Goal: Task Accomplishment & Management: Use online tool/utility

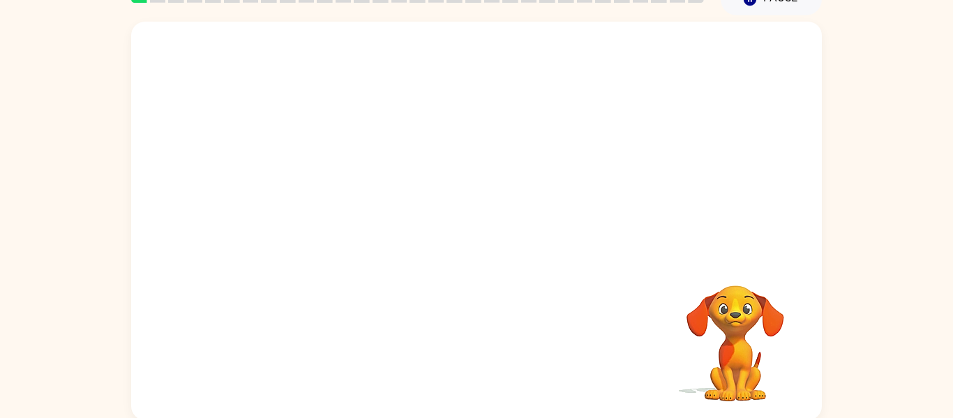
scroll to position [73, 0]
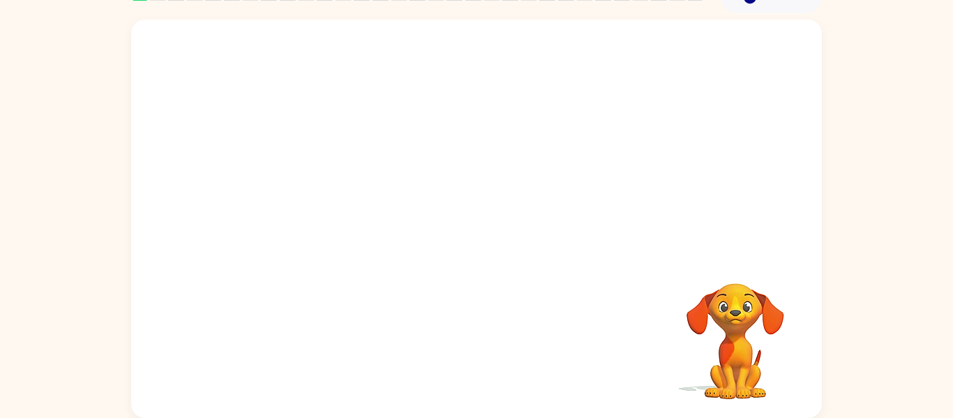
click at [761, 354] on video "Your browser must support playing .mp4 files to use Literably. Please try using…" at bounding box center [736, 332] width 140 height 140
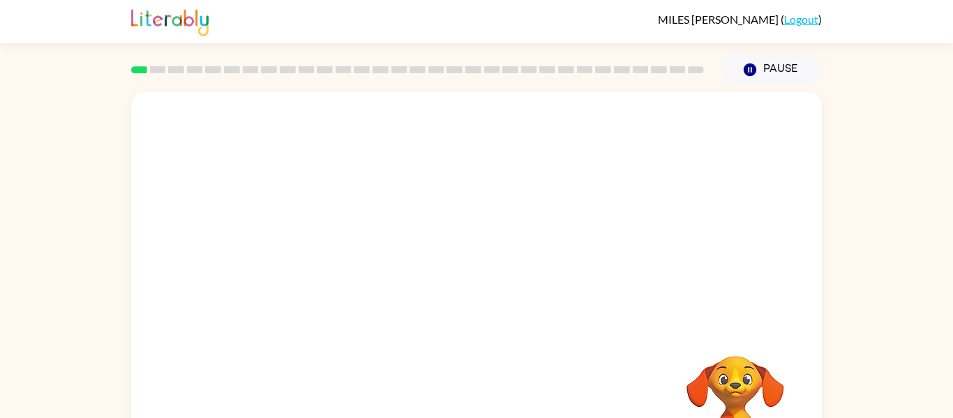
click at [735, 354] on video "Your browser must support playing .mp4 files to use Literably. Please try using…" at bounding box center [736, 404] width 140 height 140
click at [770, 381] on video "Your browser must support playing .mp4 files to use Literably. Please try using…" at bounding box center [736, 404] width 140 height 140
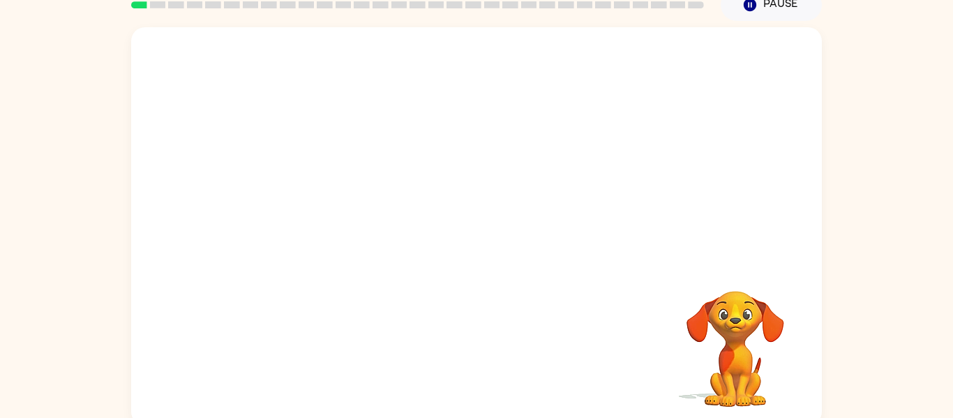
scroll to position [73, 0]
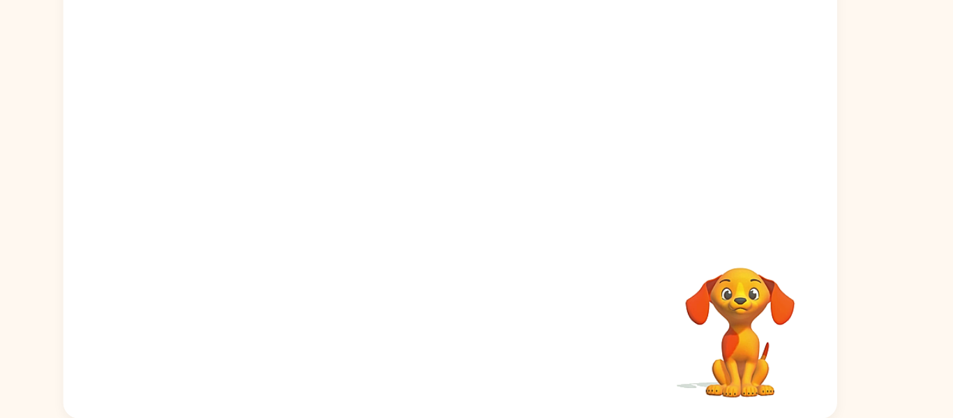
click at [744, 364] on video "Your browser must support playing .mp4 files to use Literably. Please try using…" at bounding box center [736, 332] width 140 height 140
click at [713, 223] on div at bounding box center [476, 137] width 691 height 234
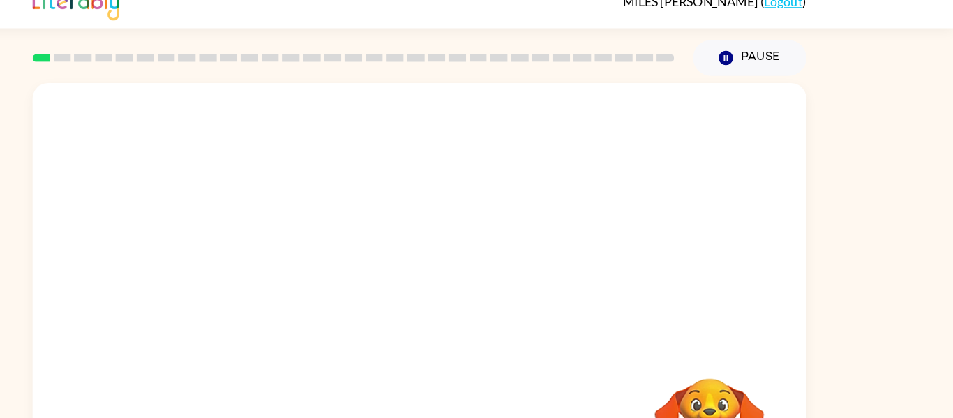
scroll to position [0, 0]
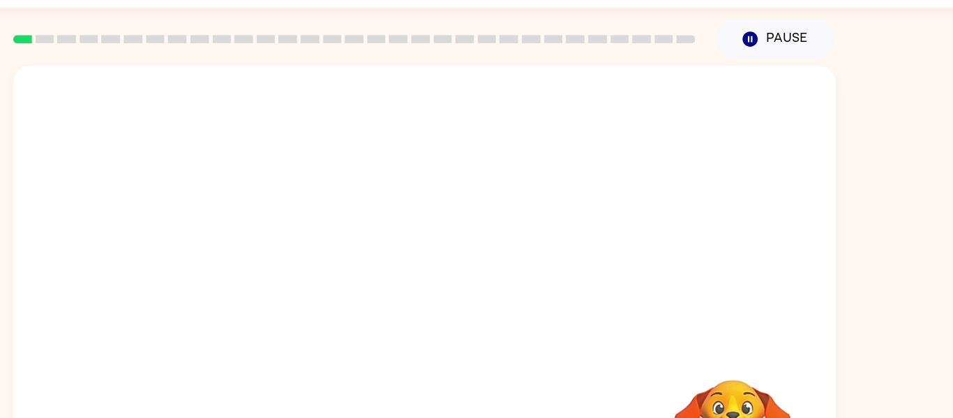
click at [828, 237] on div "Your browser must support playing .mp4 files to use Literably. Please try using…" at bounding box center [476, 288] width 953 height 405
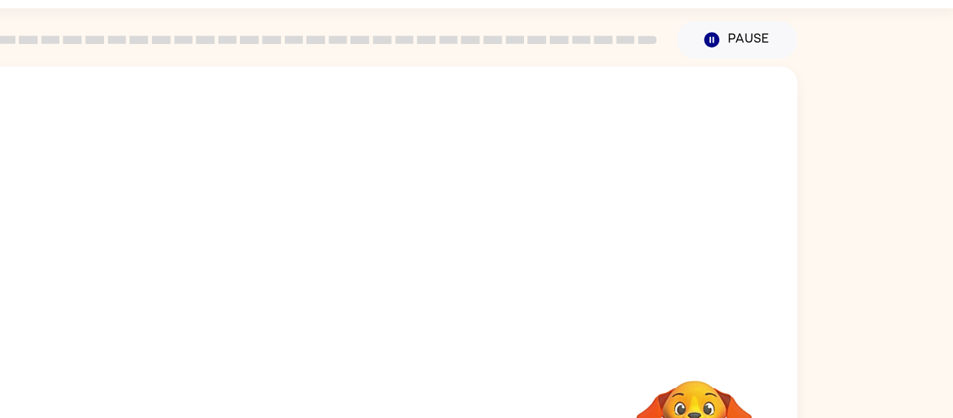
click at [755, 284] on div at bounding box center [476, 209] width 691 height 234
click at [770, 306] on div at bounding box center [476, 209] width 691 height 234
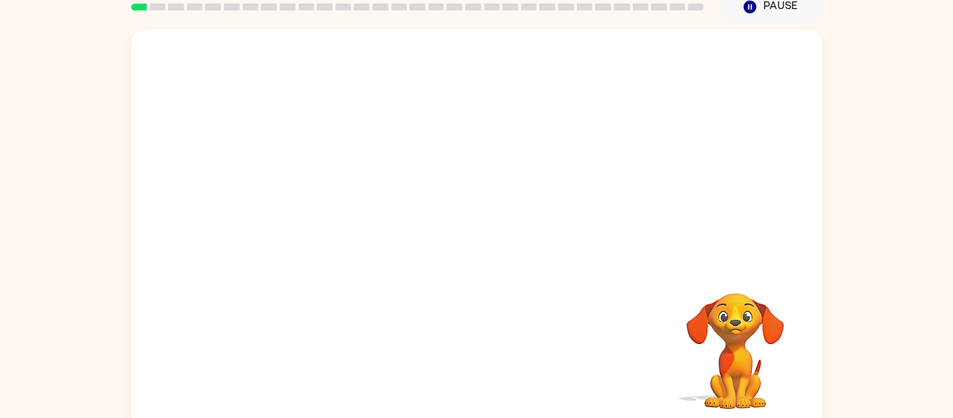
scroll to position [53, 0]
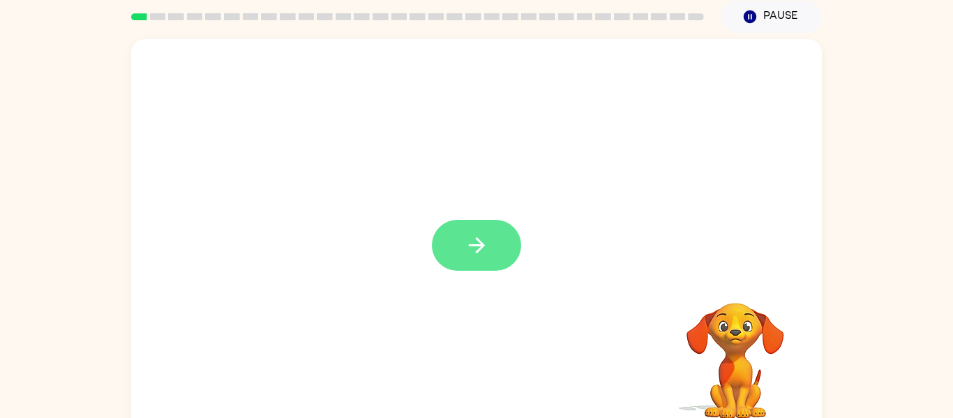
click at [462, 260] on button "button" at bounding box center [476, 245] width 89 height 51
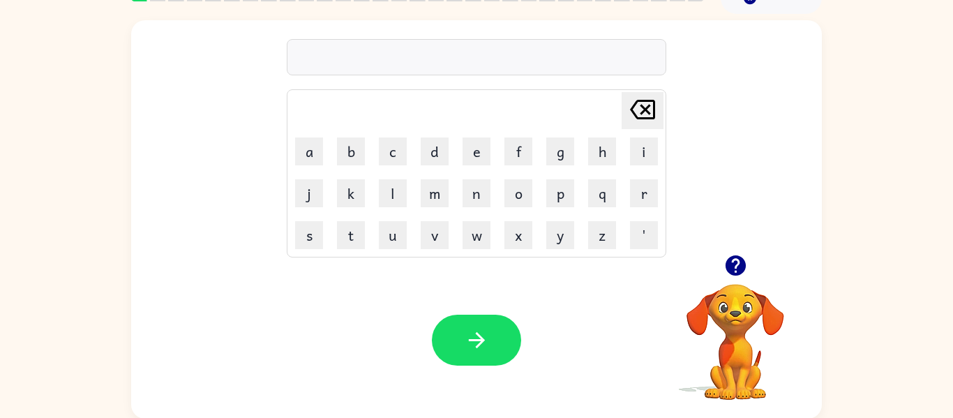
scroll to position [0, 0]
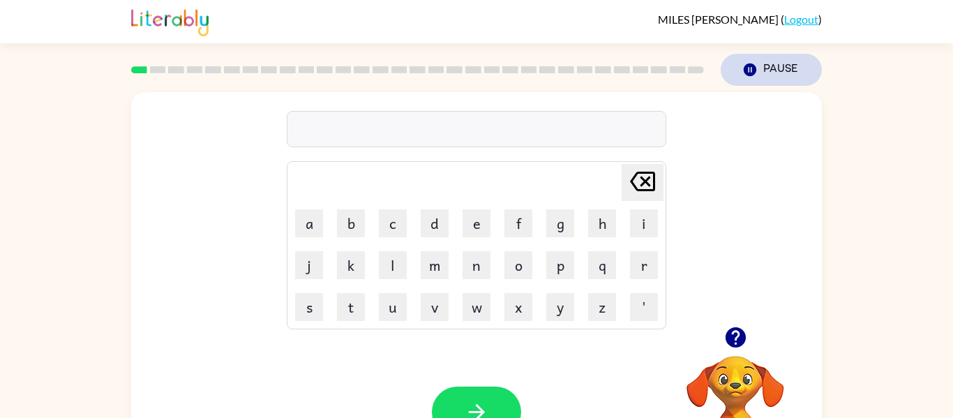
click at [760, 68] on button "Pause Pause" at bounding box center [771, 70] width 101 height 32
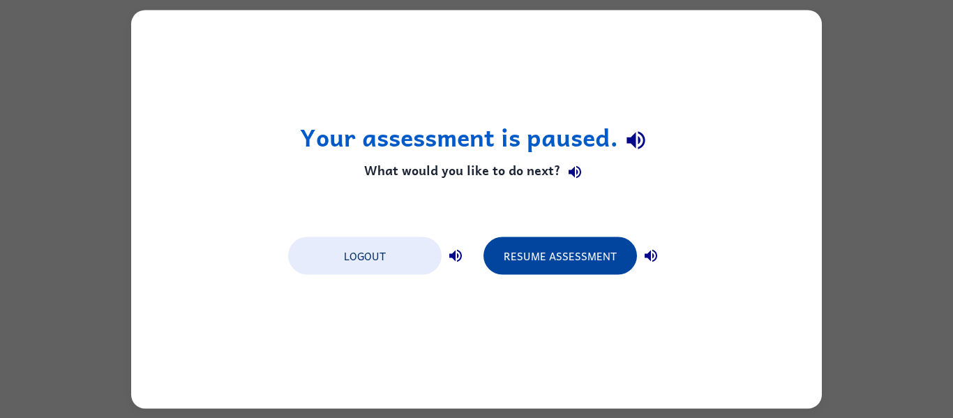
click at [582, 253] on button "Resume Assessment" at bounding box center [560, 256] width 153 height 38
click at [530, 271] on button "Resume Assessment" at bounding box center [560, 256] width 153 height 38
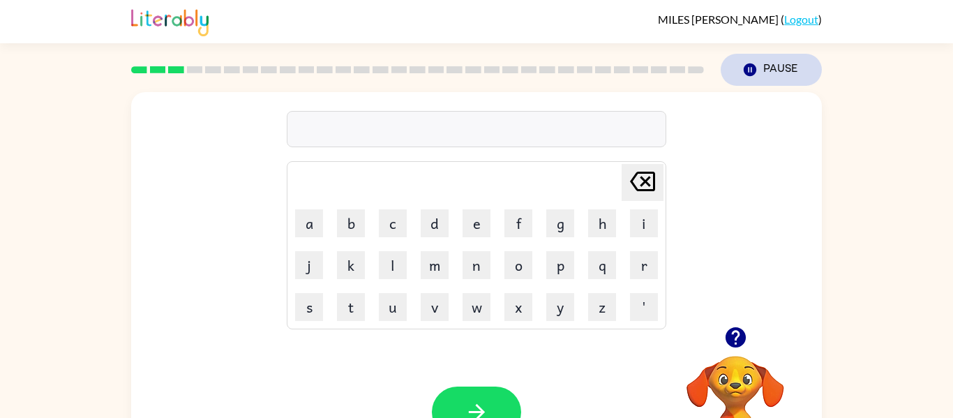
click at [776, 63] on button "Pause Pause" at bounding box center [771, 70] width 101 height 32
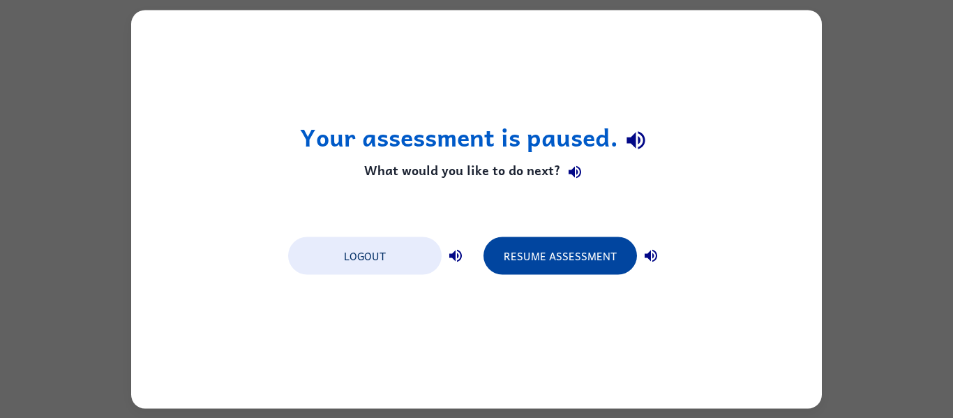
click at [579, 257] on button "Resume Assessment" at bounding box center [560, 256] width 153 height 38
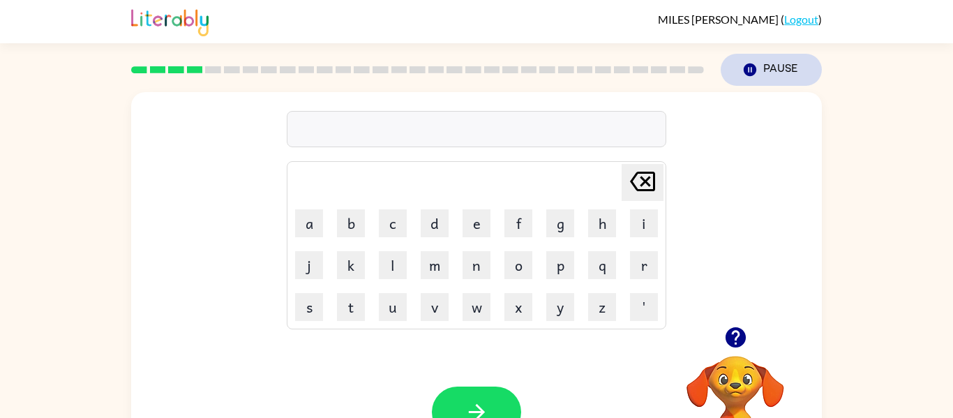
click at [779, 61] on button "Pause Pause" at bounding box center [771, 70] width 101 height 32
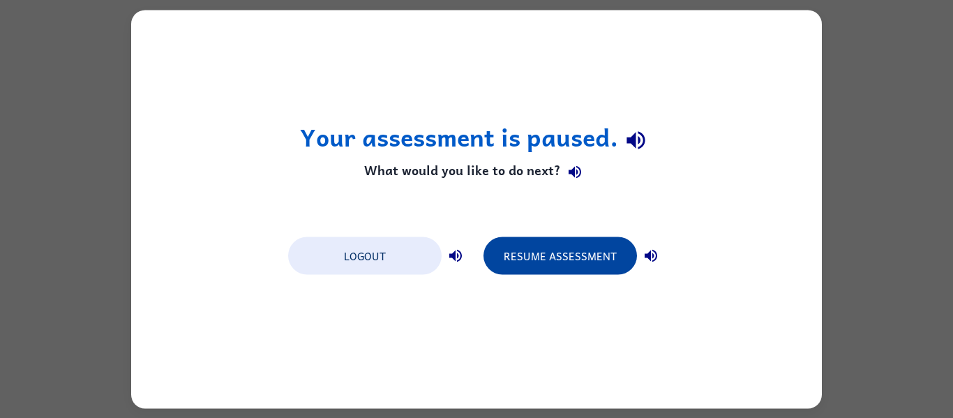
click at [587, 258] on button "Resume Assessment" at bounding box center [560, 256] width 153 height 38
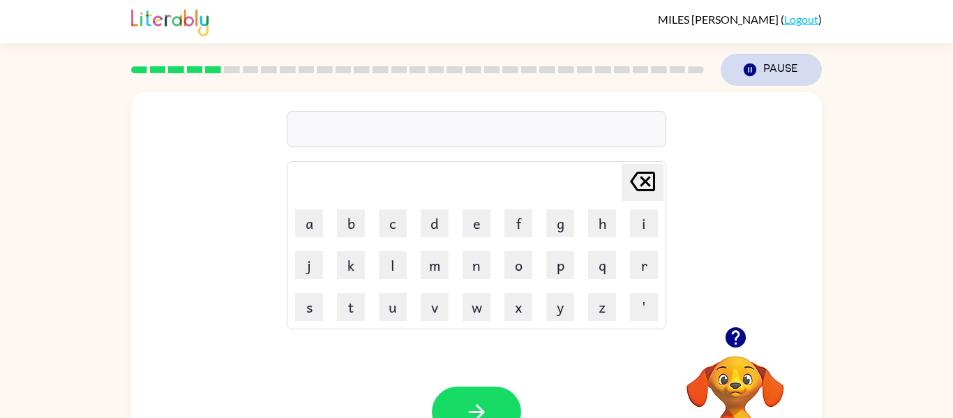
click at [777, 61] on button "Pause Pause" at bounding box center [771, 70] width 101 height 32
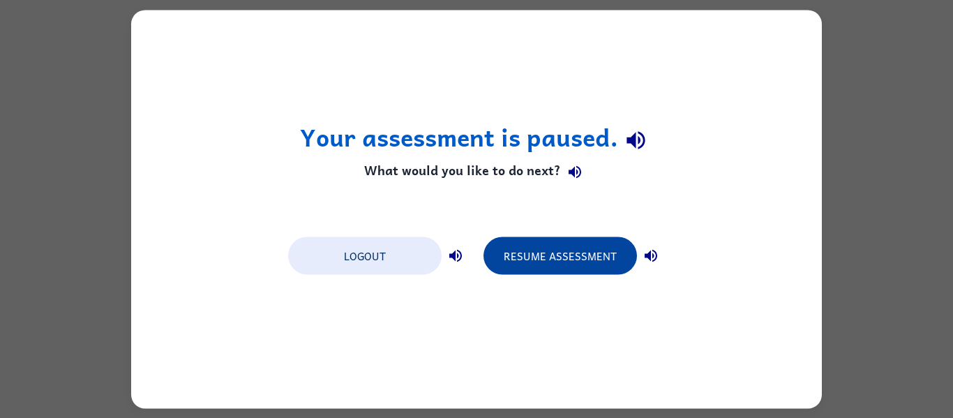
click at [574, 258] on button "Resume Assessment" at bounding box center [560, 256] width 153 height 38
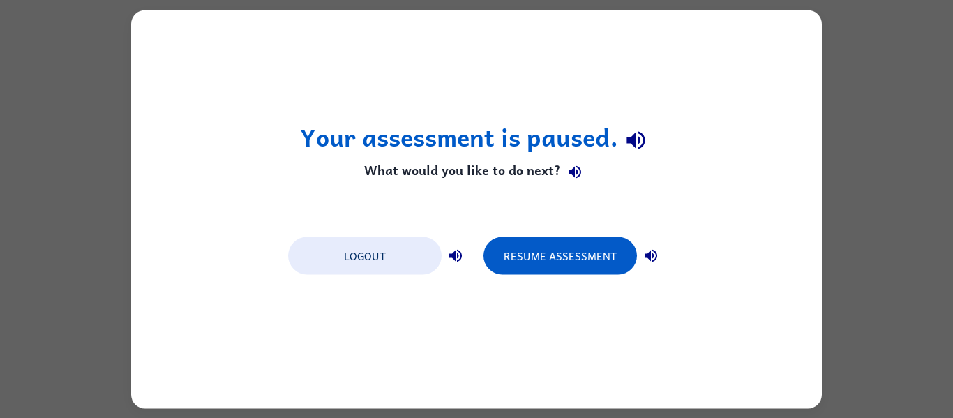
click at [585, 280] on div "Logout Resume Assessment" at bounding box center [476, 254] width 391 height 53
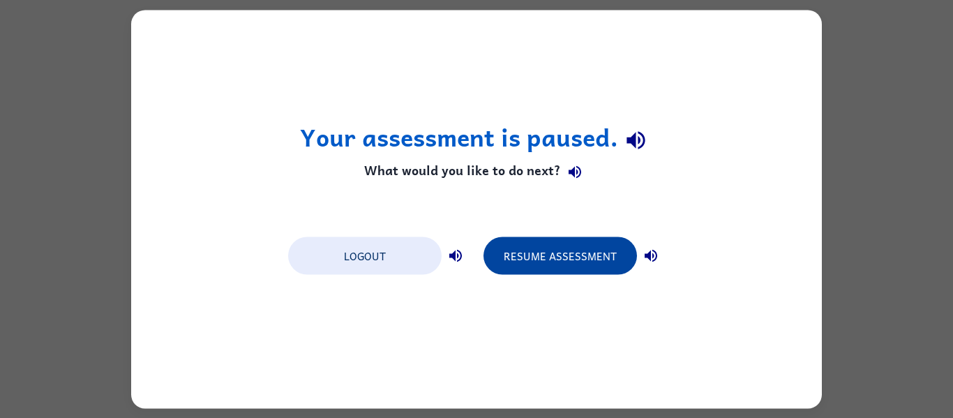
click at [578, 269] on button "Resume Assessment" at bounding box center [560, 256] width 153 height 38
click at [555, 248] on button "Resume Assessment" at bounding box center [560, 256] width 153 height 38
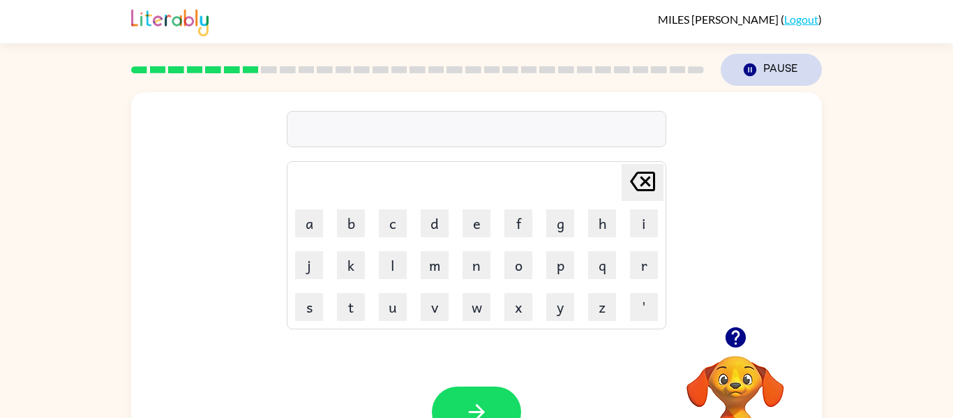
click at [780, 73] on button "Pause Pause" at bounding box center [771, 70] width 101 height 32
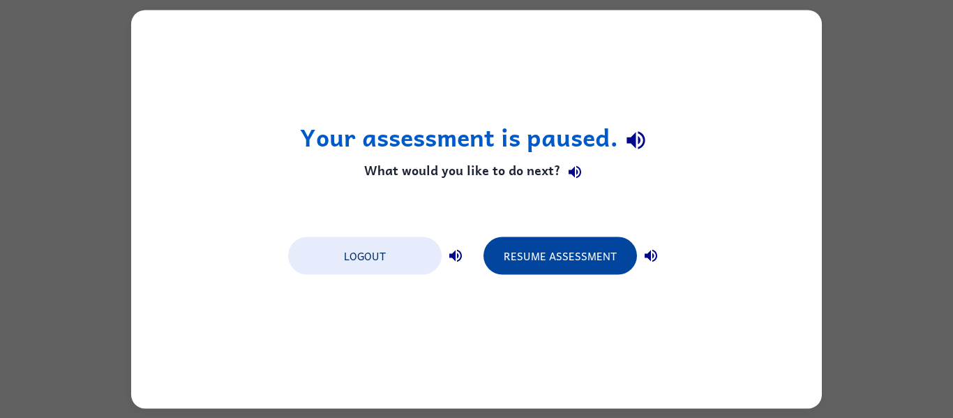
click at [595, 270] on button "Resume Assessment" at bounding box center [560, 256] width 153 height 38
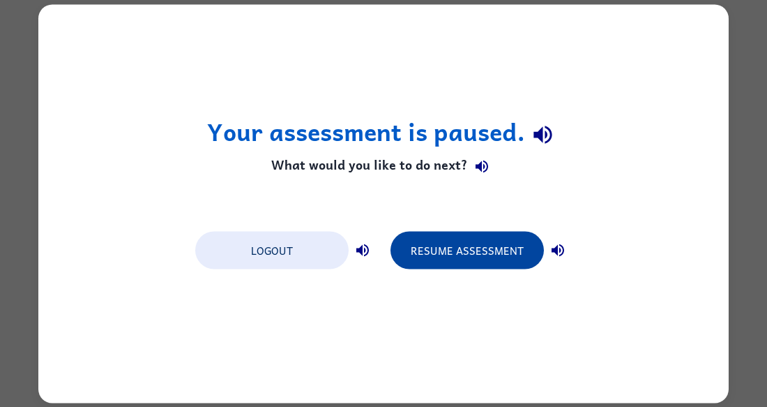
click at [459, 261] on button "Resume Assessment" at bounding box center [467, 250] width 153 height 38
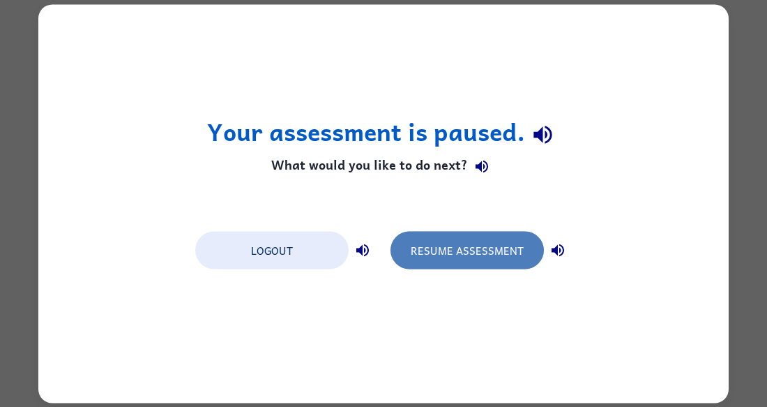
click at [481, 253] on button "Resume Assessment" at bounding box center [467, 250] width 153 height 38
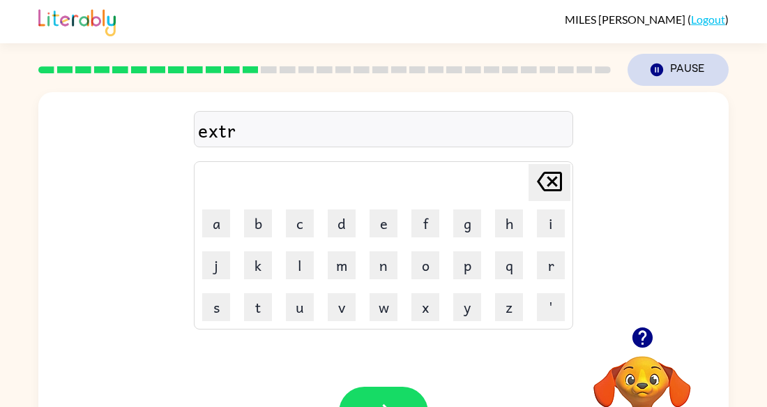
click at [689, 75] on button "Pause Pause" at bounding box center [678, 70] width 101 height 32
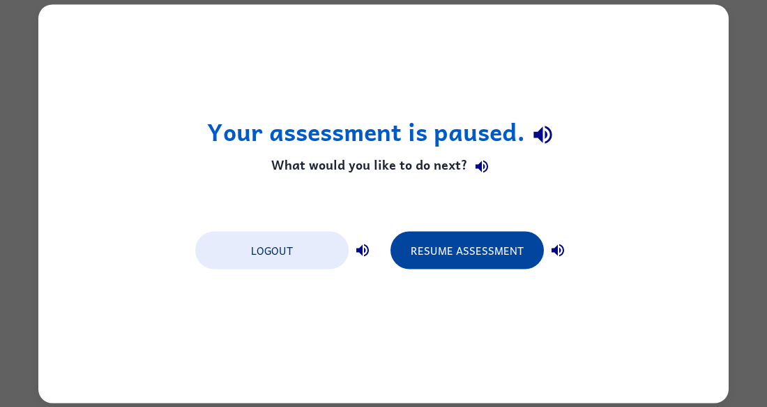
click at [510, 257] on button "Resume Assessment" at bounding box center [467, 250] width 153 height 38
click at [499, 260] on button "Resume Assessment" at bounding box center [467, 250] width 153 height 38
click at [444, 243] on button "Resume Assessment" at bounding box center [467, 250] width 153 height 38
click at [455, 244] on button "Resume Assessment" at bounding box center [467, 250] width 153 height 38
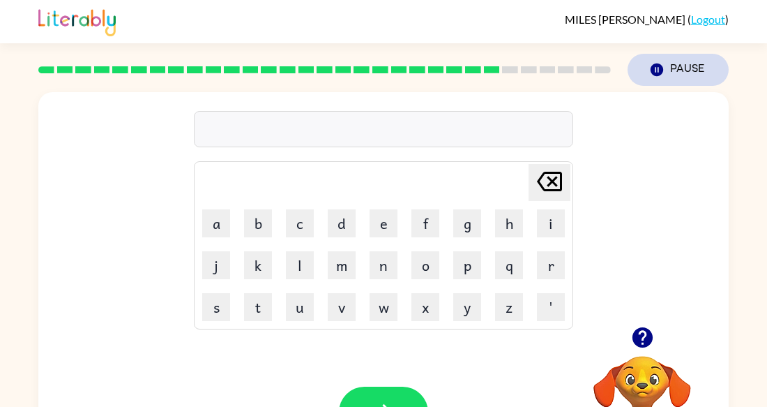
click at [682, 67] on button "Pause Pause" at bounding box center [678, 70] width 101 height 32
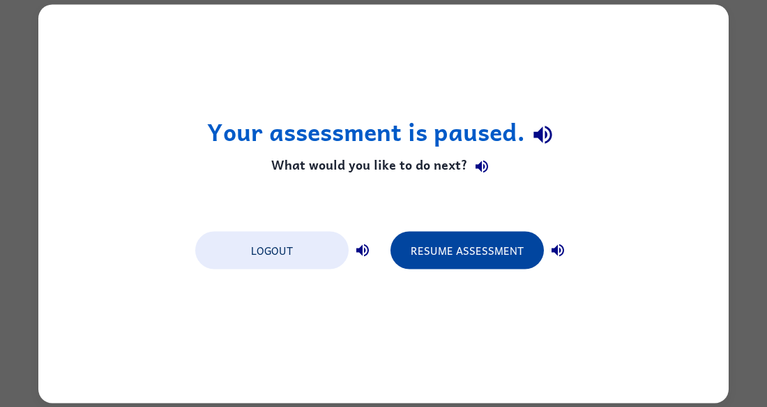
click at [495, 251] on button "Resume Assessment" at bounding box center [467, 250] width 153 height 38
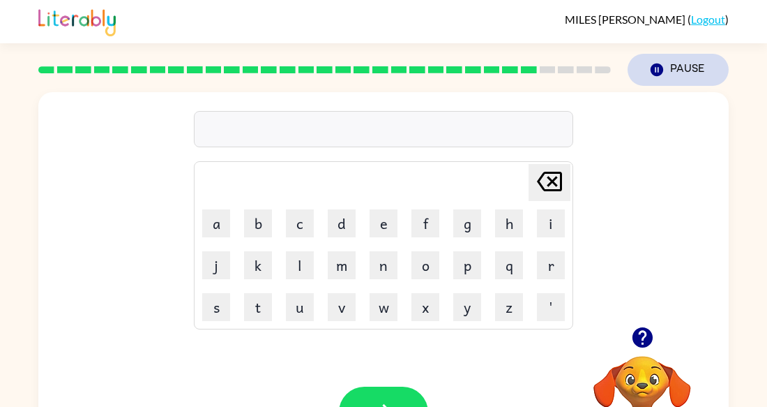
click at [668, 64] on button "Pause Pause" at bounding box center [678, 70] width 101 height 32
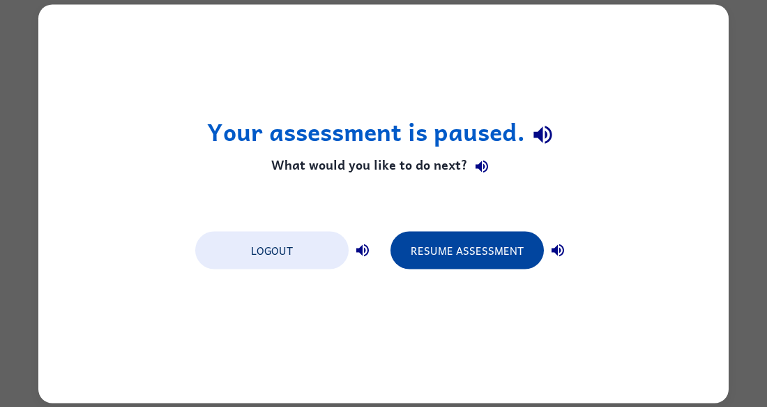
click at [508, 260] on button "Resume Assessment" at bounding box center [467, 250] width 153 height 38
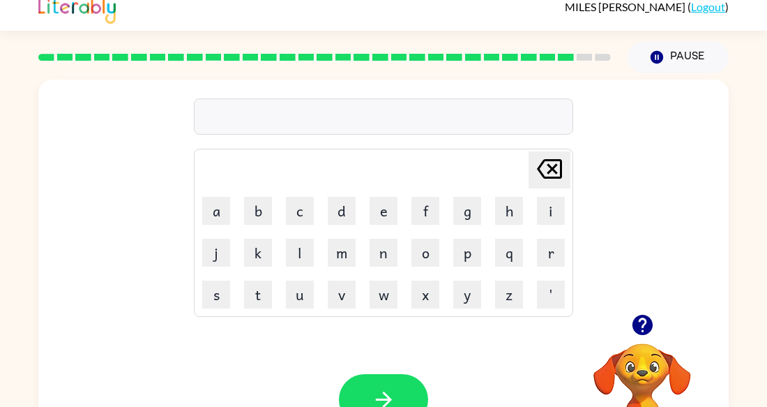
scroll to position [21, 0]
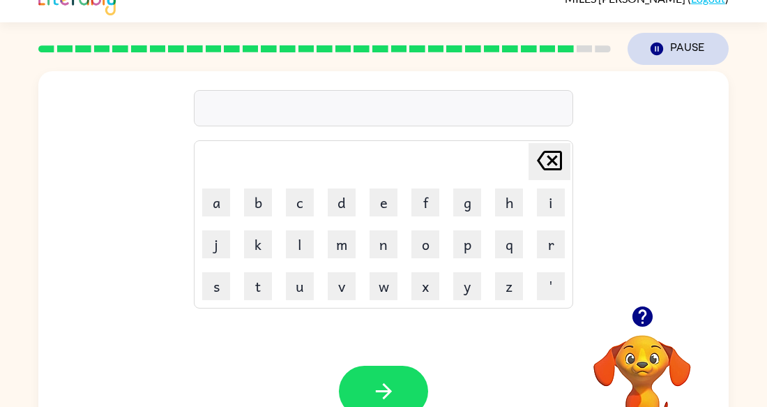
click at [682, 43] on button "Pause Pause" at bounding box center [678, 49] width 101 height 32
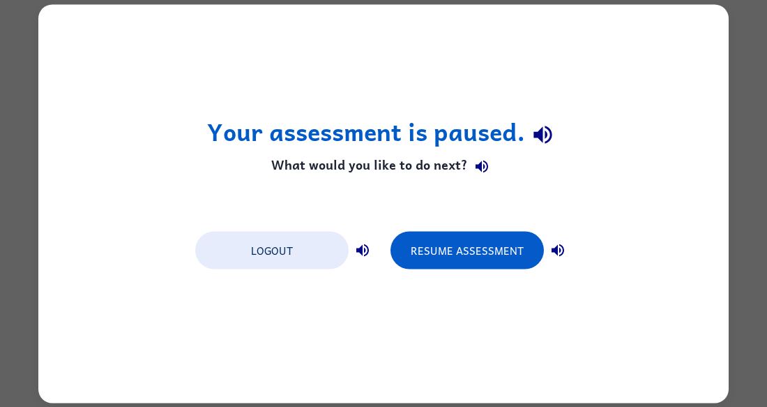
scroll to position [0, 0]
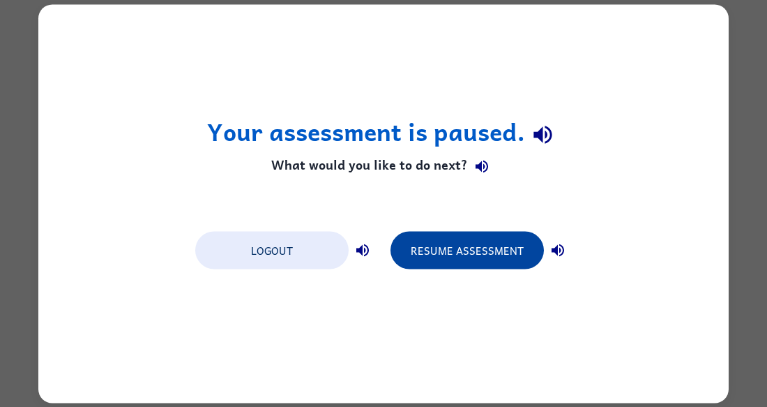
click at [512, 248] on button "Resume Assessment" at bounding box center [467, 250] width 153 height 38
